Goal: Transaction & Acquisition: Subscribe to service/newsletter

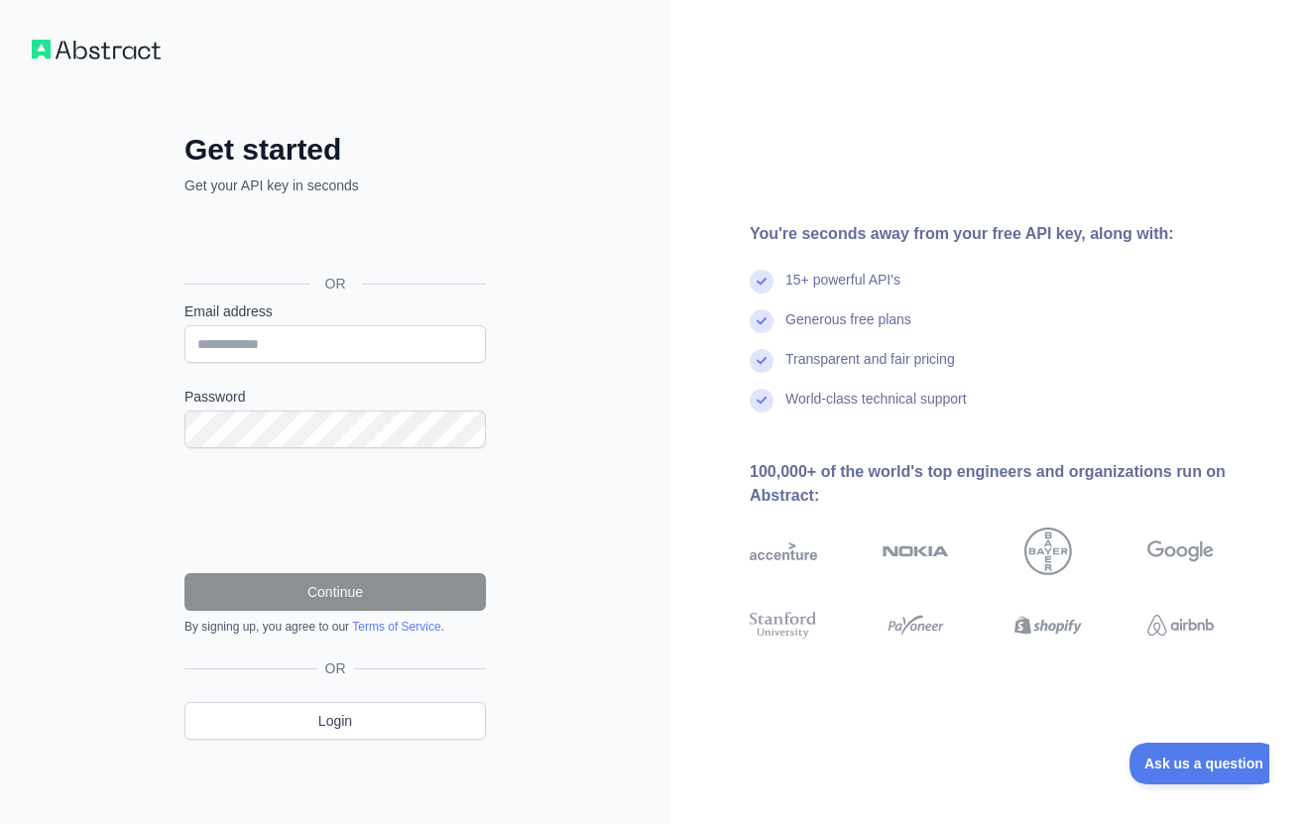
click at [301, 348] on input "Email address" at bounding box center [334, 344] width 301 height 38
type input "**********"
click at [610, 450] on div "**********" at bounding box center [335, 412] width 670 height 824
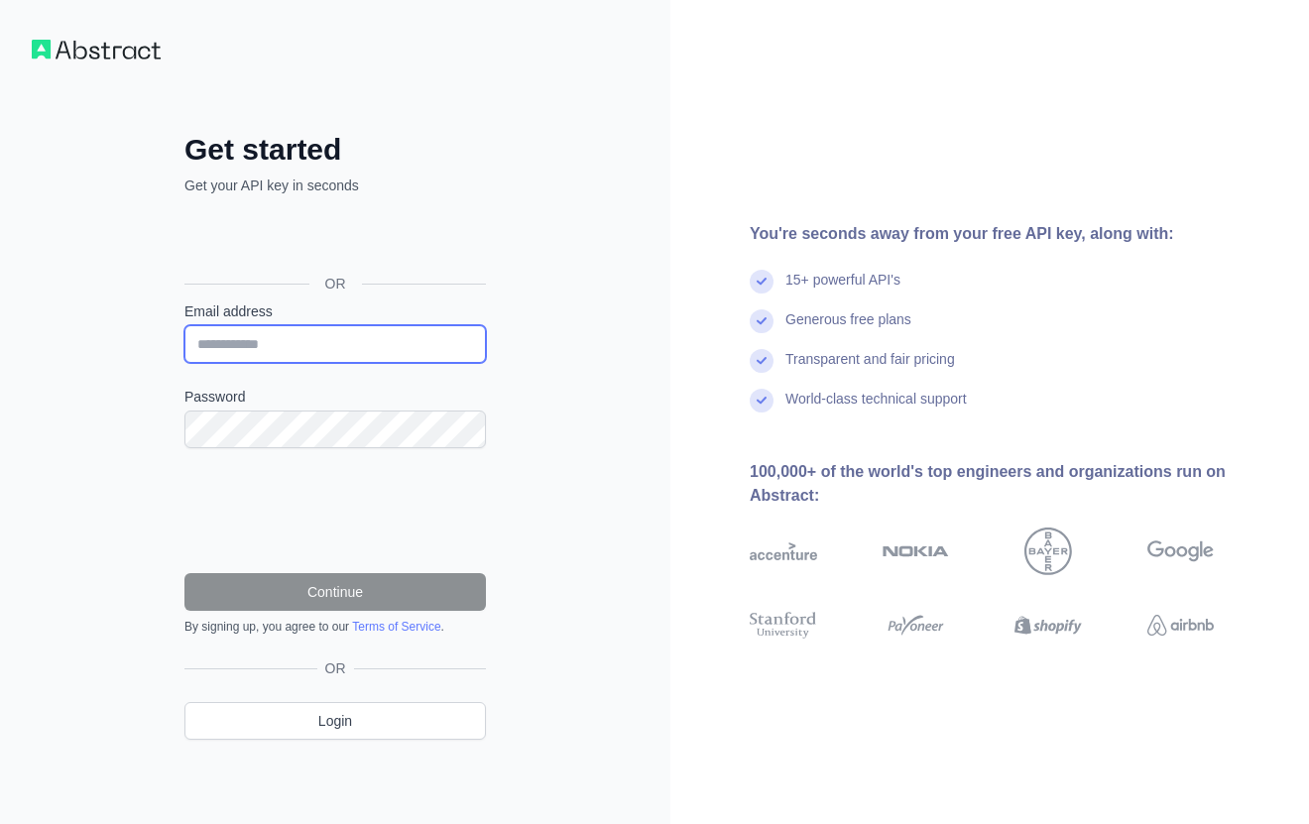
click at [297, 348] on input "Email address" at bounding box center [334, 344] width 301 height 38
type input "**********"
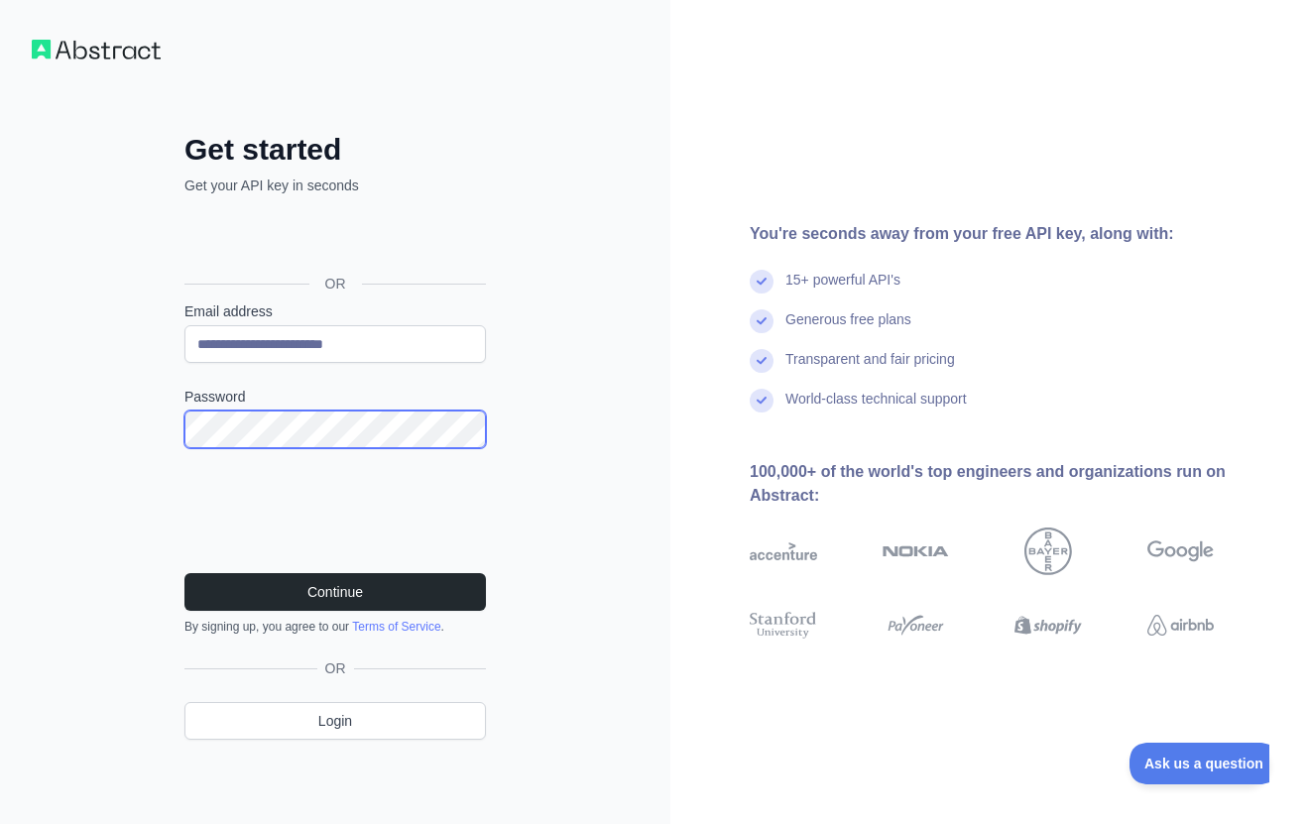
click at [184, 573] on button "Continue" at bounding box center [334, 592] width 301 height 38
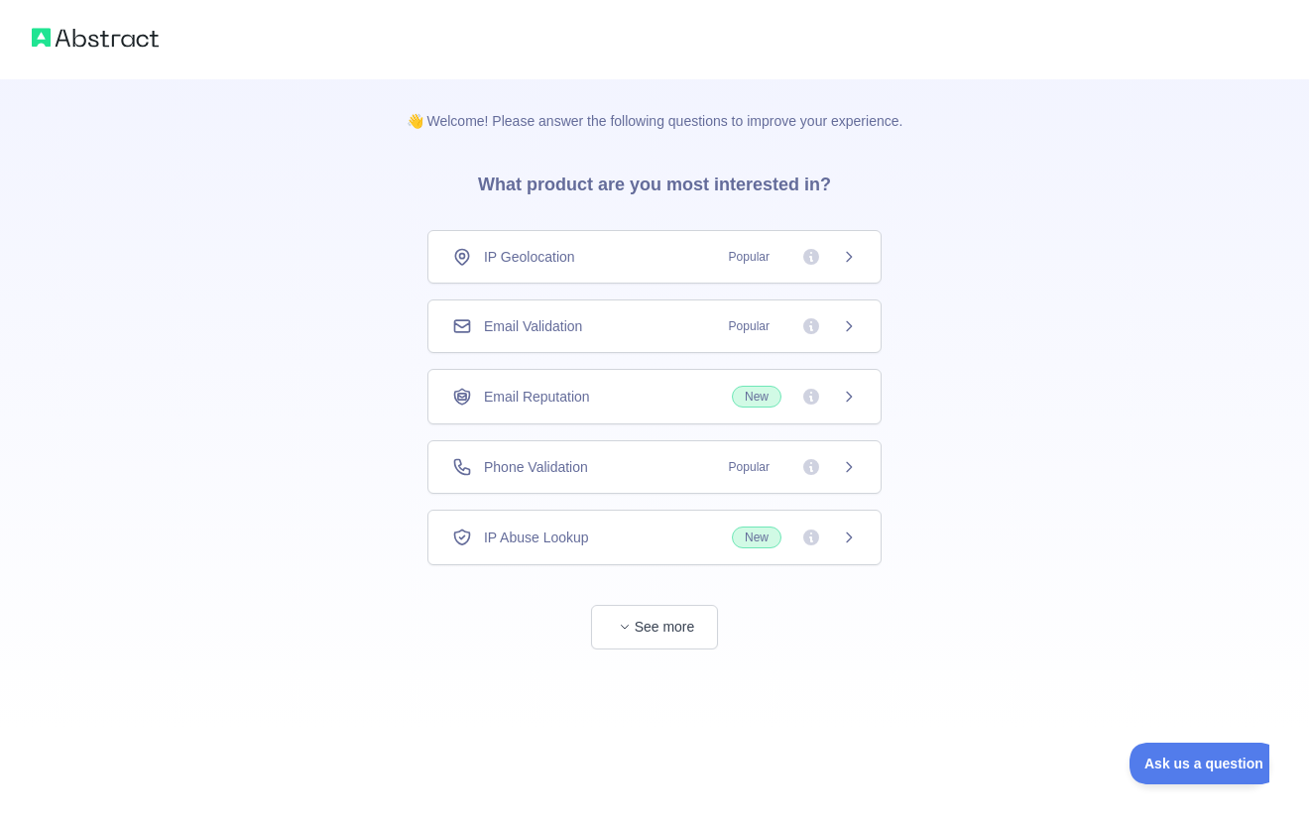
click at [640, 317] on div "Email Validation Popular" at bounding box center [654, 326] width 405 height 20
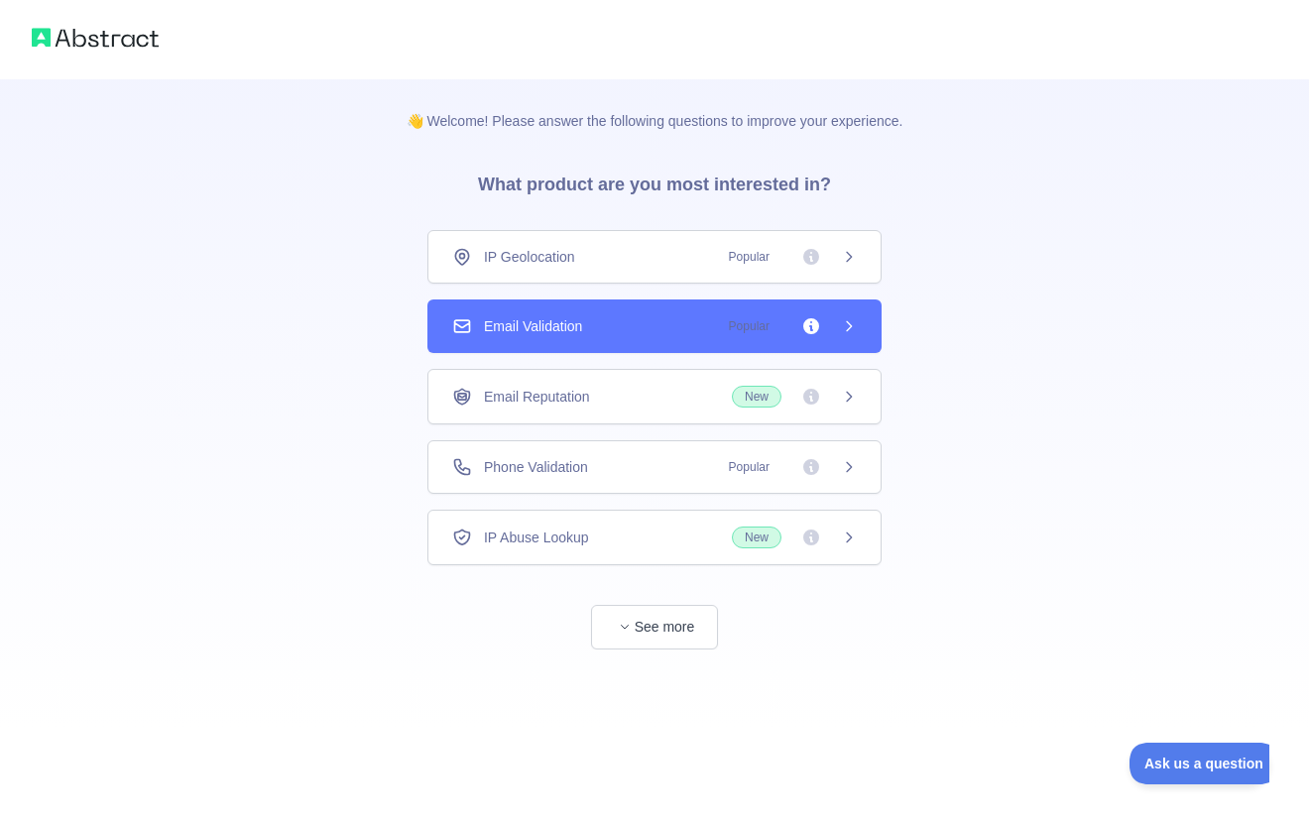
click at [660, 531] on div "IP Abuse Lookup New" at bounding box center [654, 538] width 405 height 22
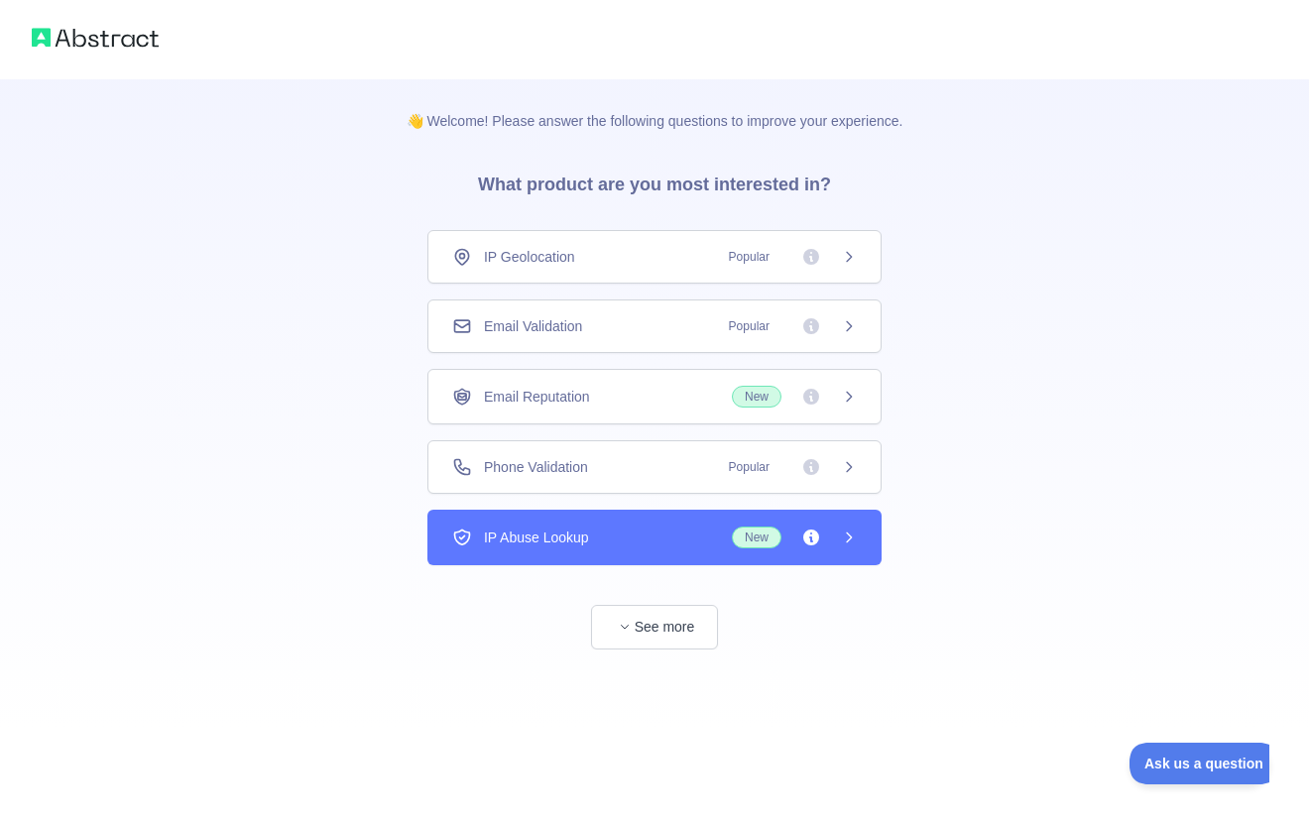
click at [666, 470] on div "Phone Validation Popular" at bounding box center [654, 467] width 405 height 20
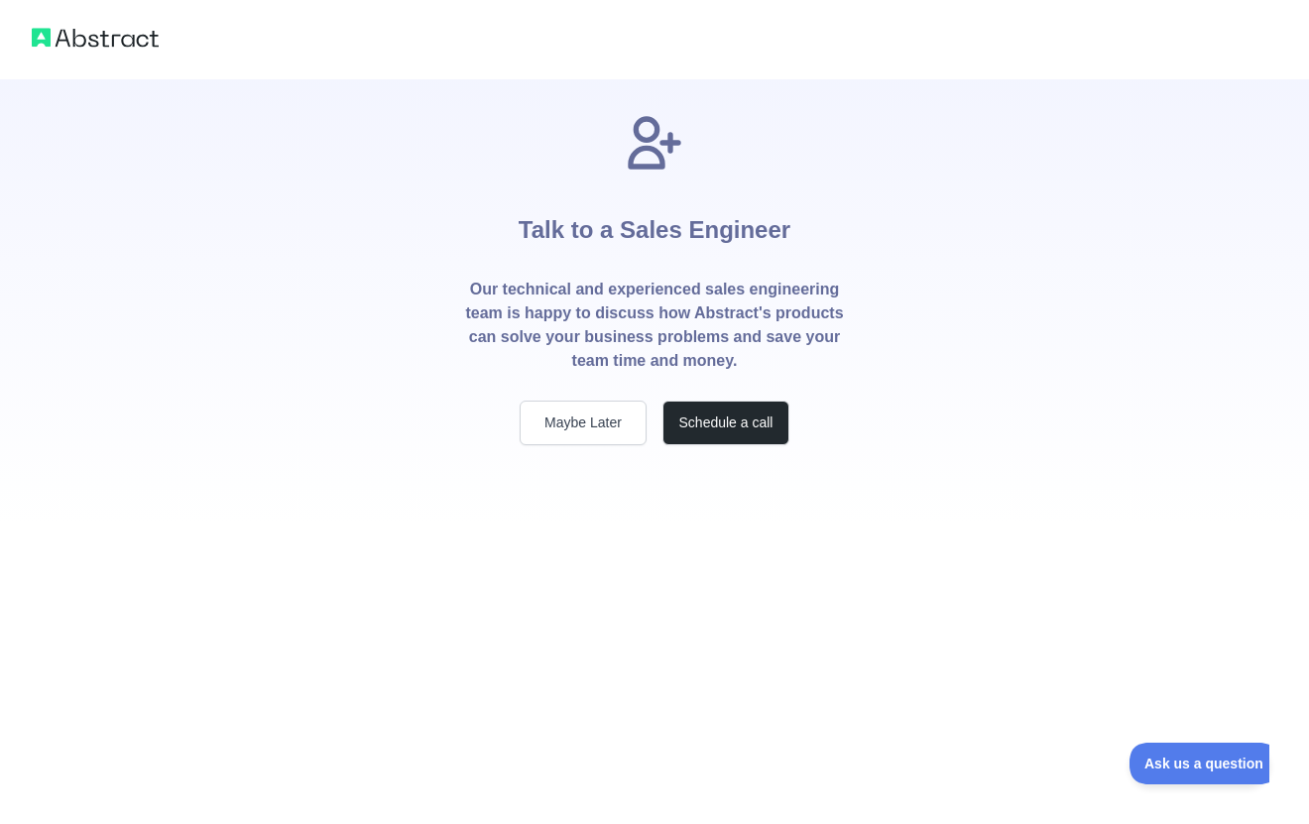
click at [663, 337] on p "Our technical and experienced sales engineering team is happy to discuss how Ab…" at bounding box center [654, 325] width 381 height 95
click at [589, 421] on button "Maybe Later" at bounding box center [583, 423] width 127 height 45
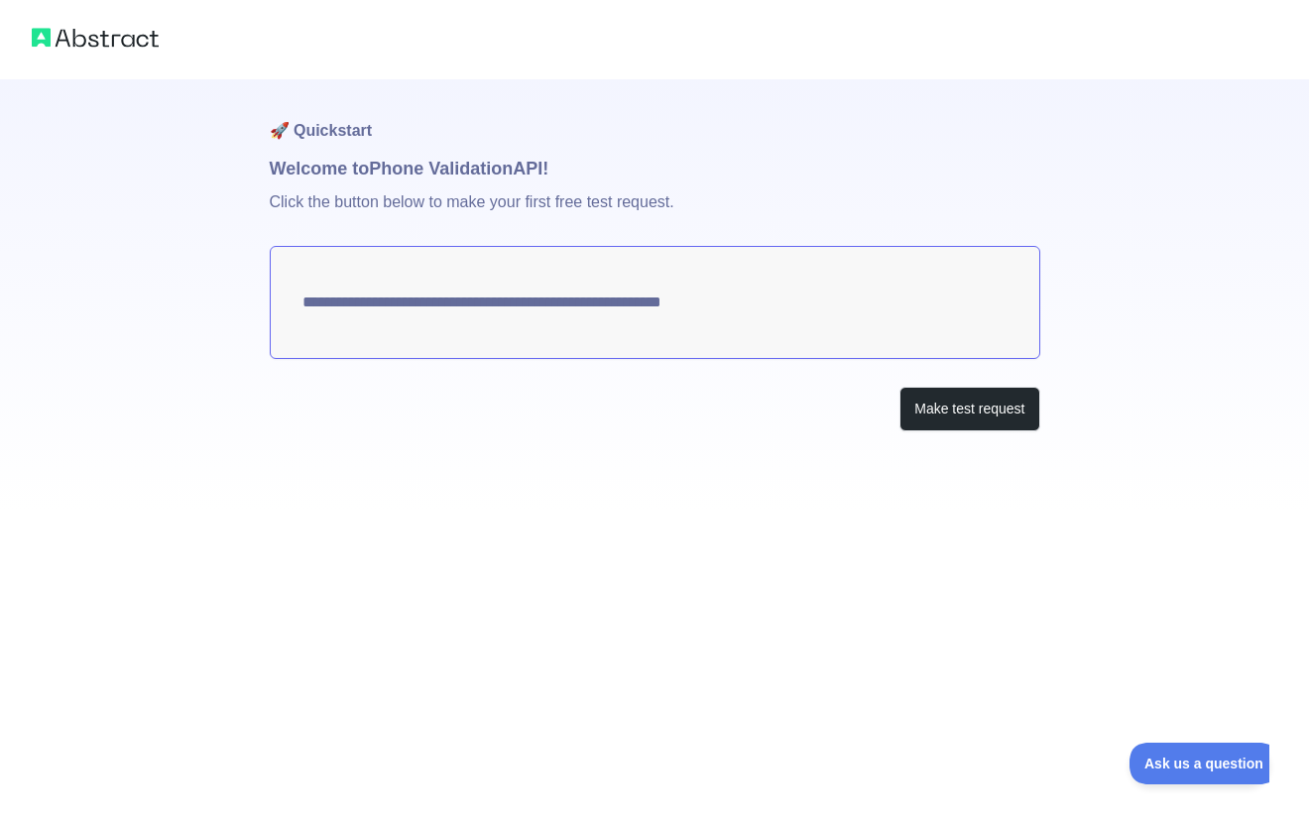
click at [99, 38] on img at bounding box center [95, 38] width 127 height 28
click at [392, 200] on p "Click the button below to make your first free test request." at bounding box center [655, 213] width 771 height 63
click at [963, 423] on button "Make test request" at bounding box center [969, 409] width 140 height 45
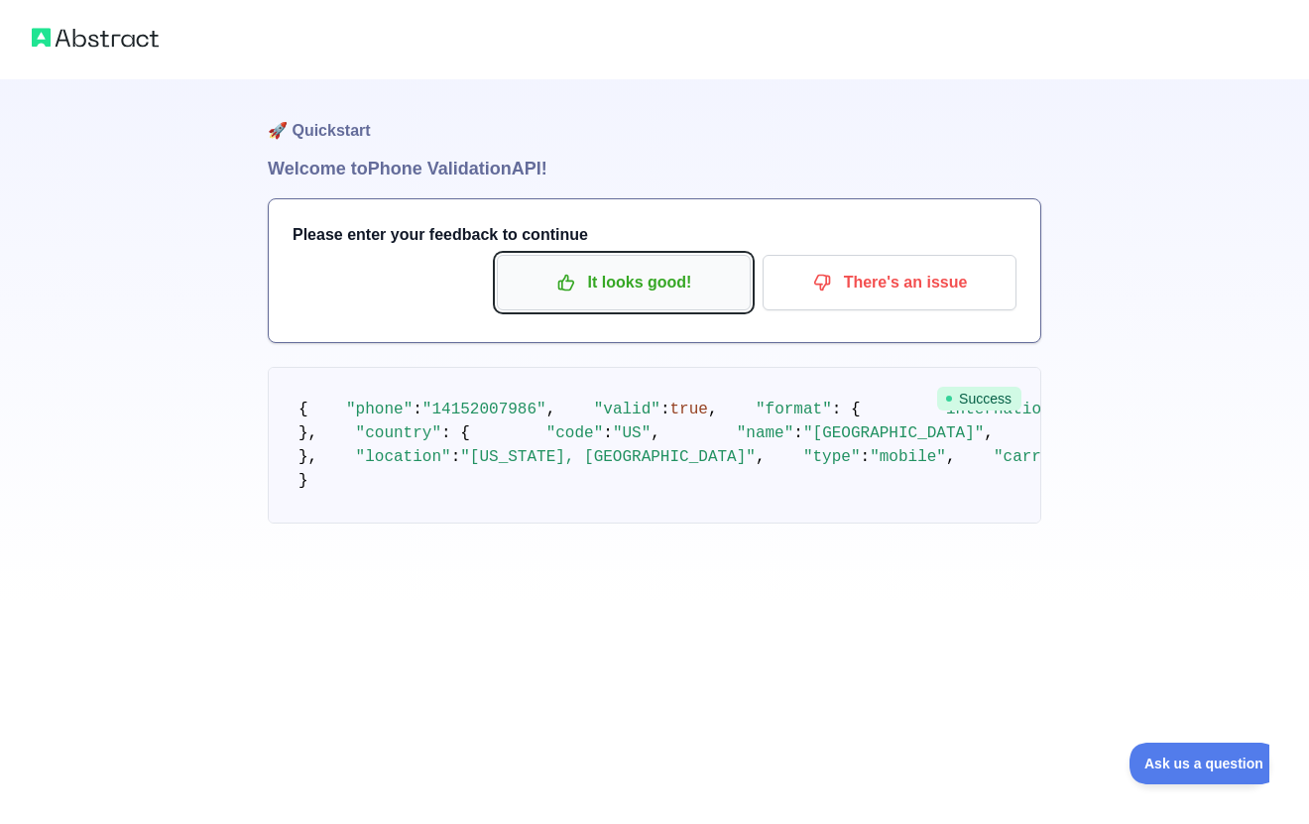
click at [645, 286] on p "It looks good!" at bounding box center [624, 283] width 224 height 34
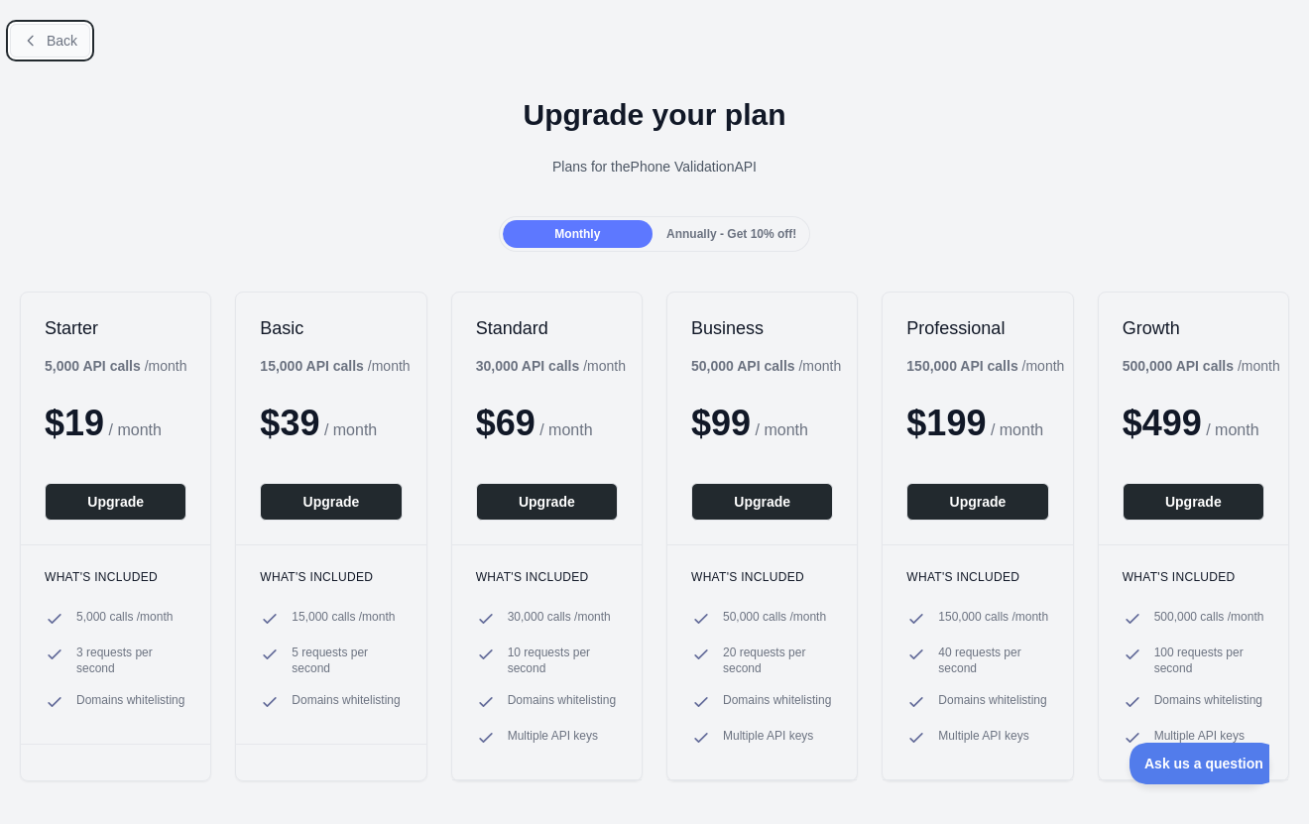
click at [72, 49] on span "Back" at bounding box center [62, 41] width 31 height 16
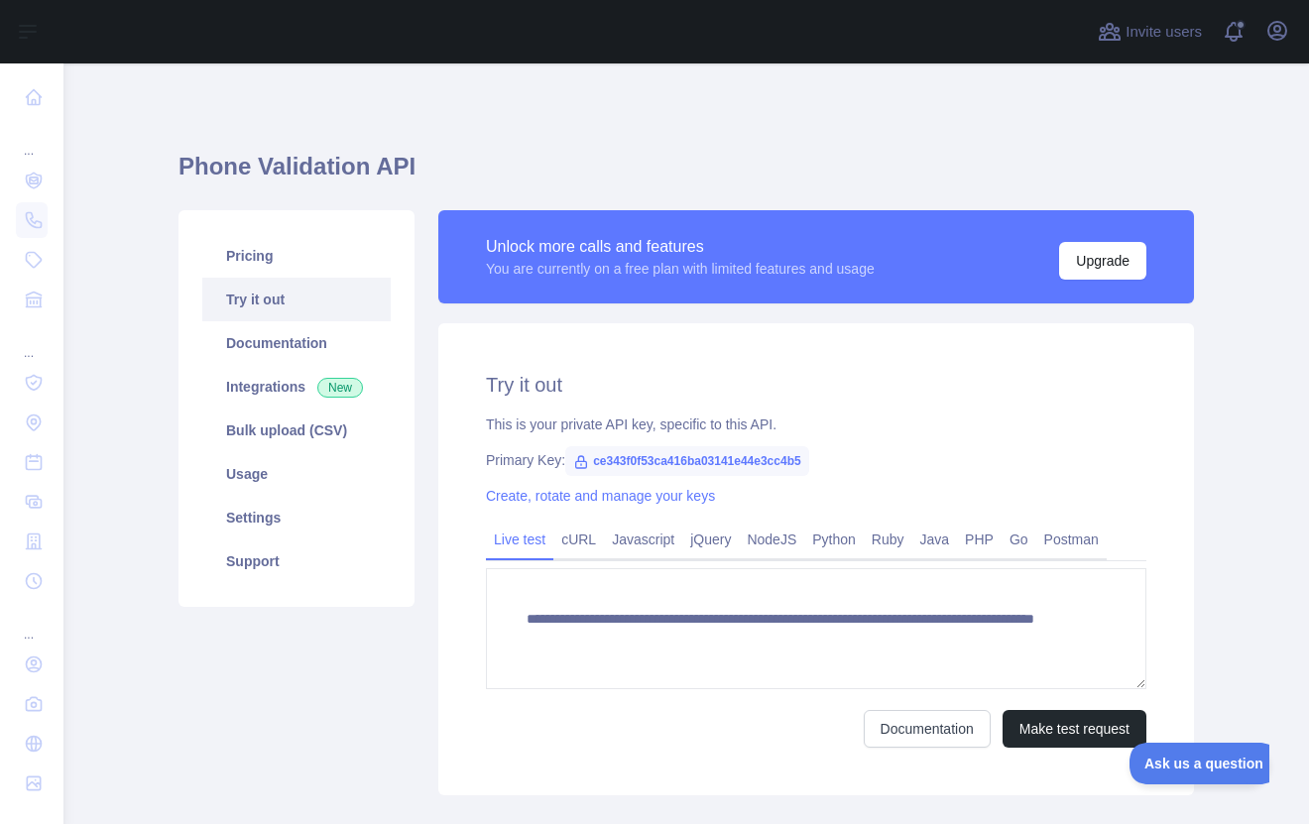
click at [709, 463] on span "ce343f0f53ca416ba03141e44e3cc4b5" at bounding box center [687, 461] width 244 height 30
copy span "ce343f0f53ca416ba03141e44e3cc4b5"
click at [282, 387] on link "Integrations New" at bounding box center [296, 387] width 188 height 44
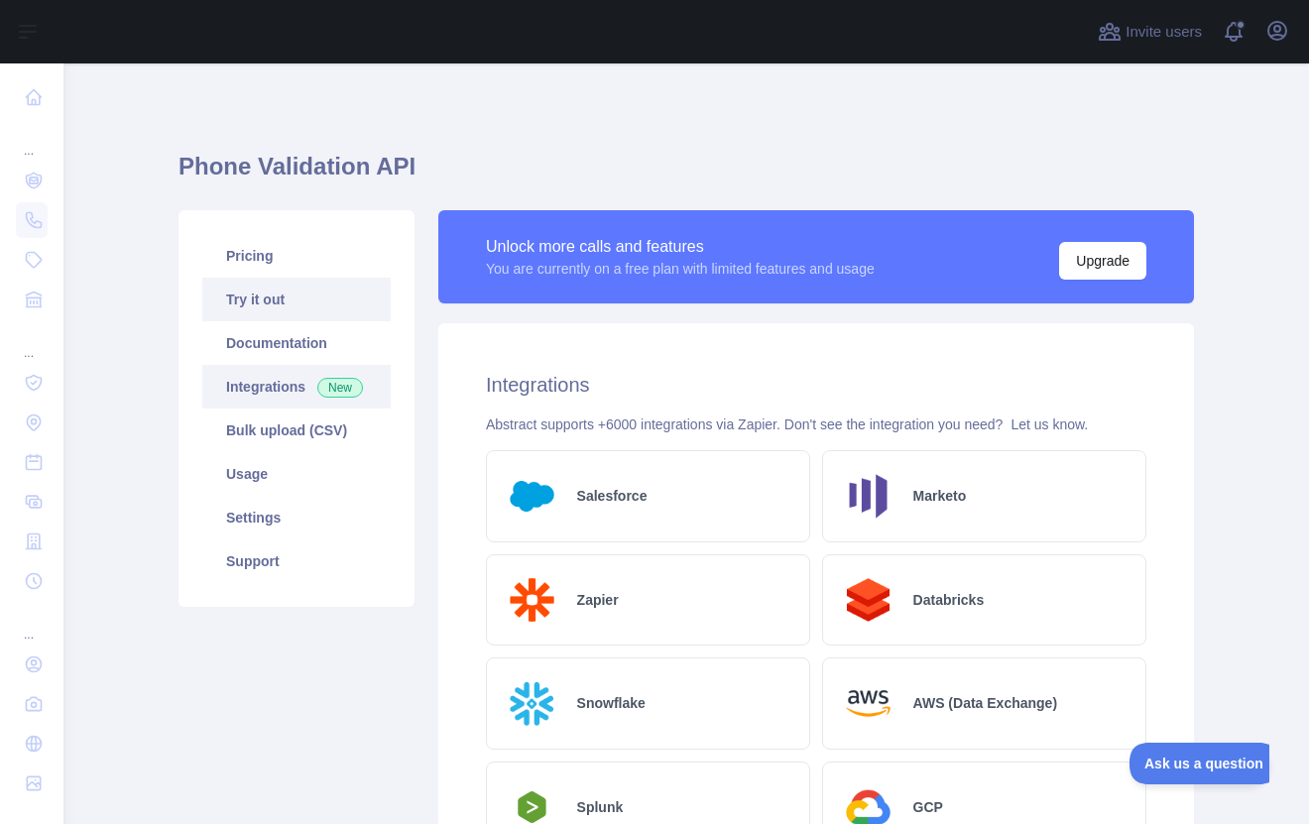
click at [281, 299] on link "Try it out" at bounding box center [296, 300] width 188 height 44
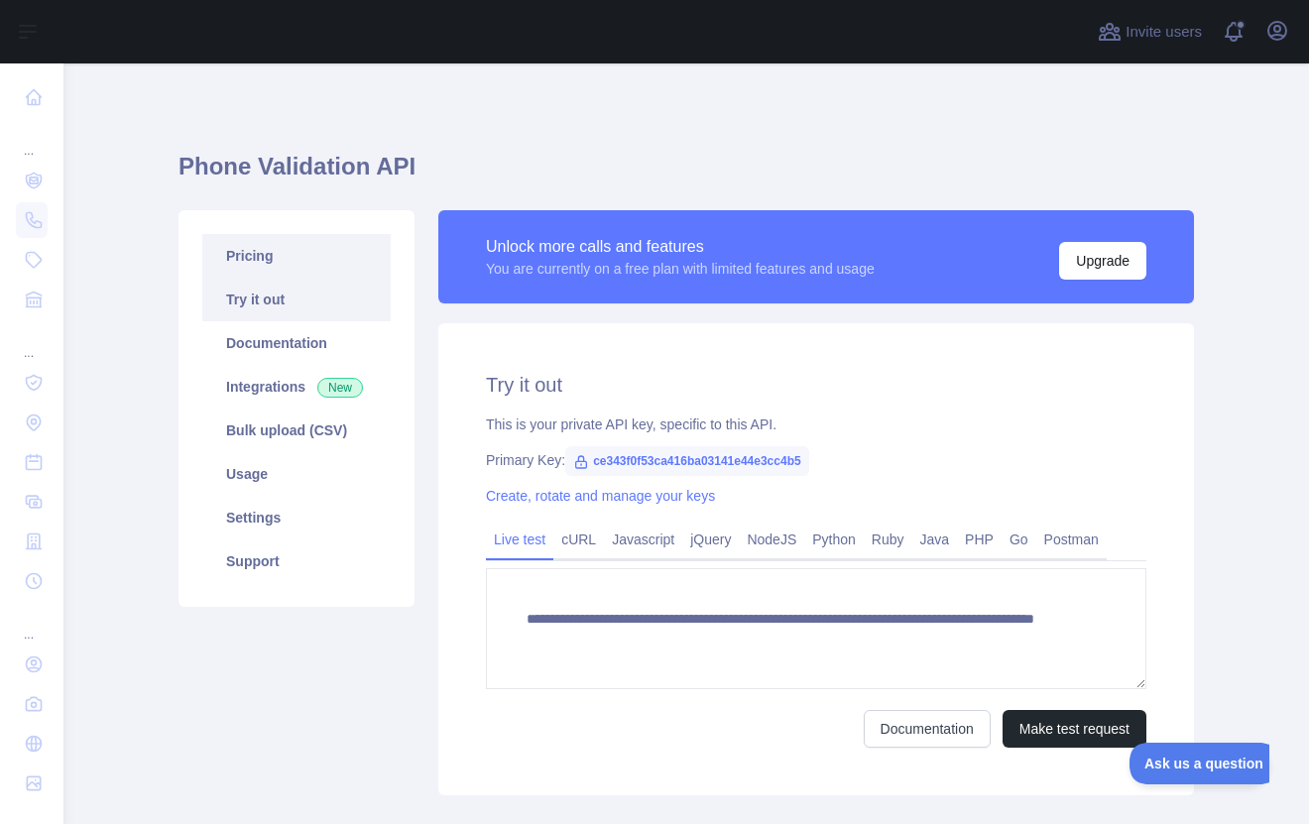
click at [267, 255] on link "Pricing" at bounding box center [296, 256] width 188 height 44
